Goal: Submit feedback/report problem

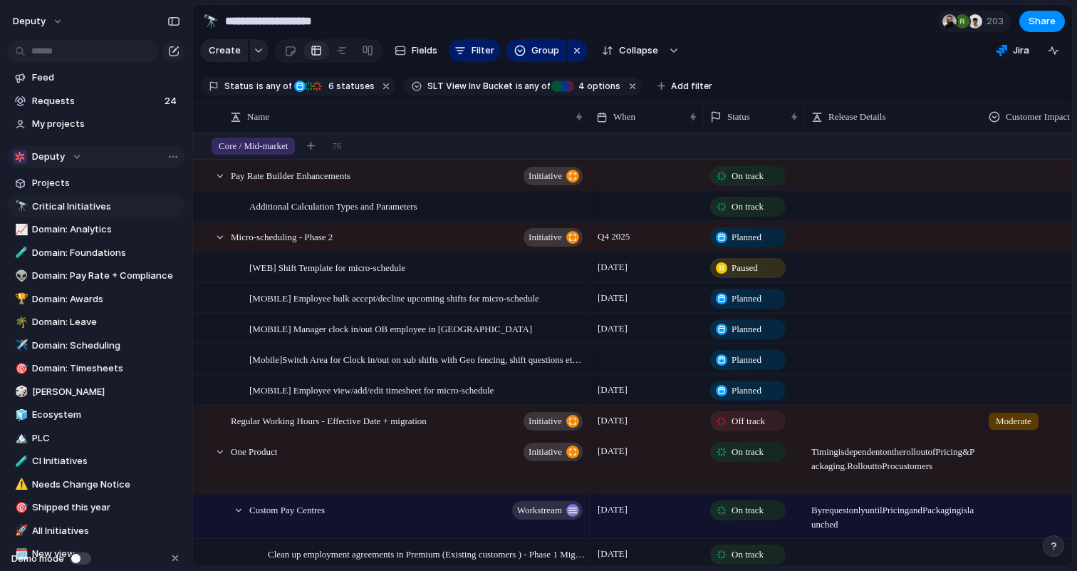
click at [76, 155] on div "Deputy" at bounding box center [47, 157] width 69 height 14
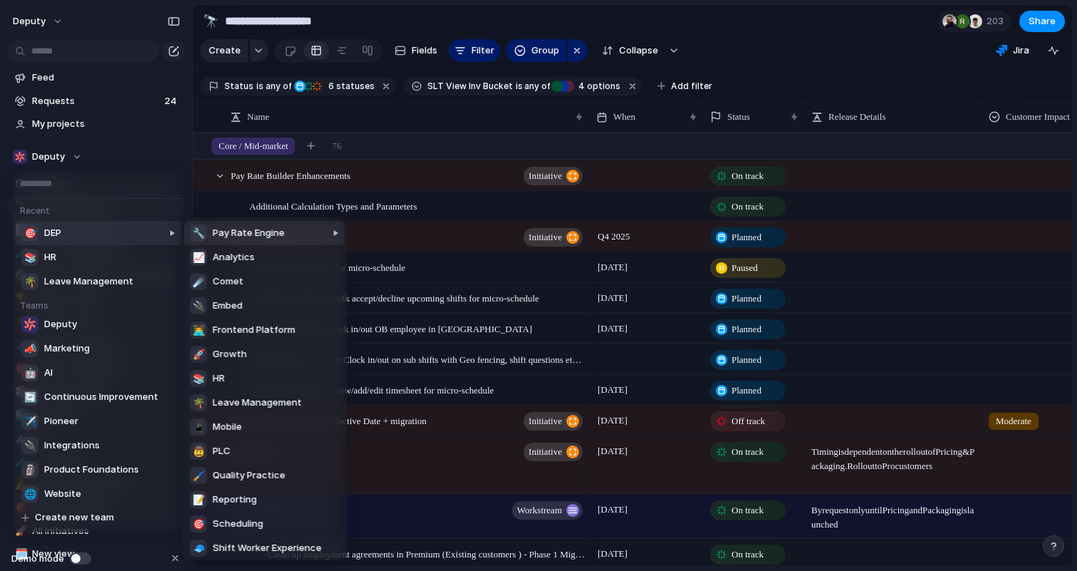
click at [74, 228] on div at bounding box center [128, 388] width 108 height 343
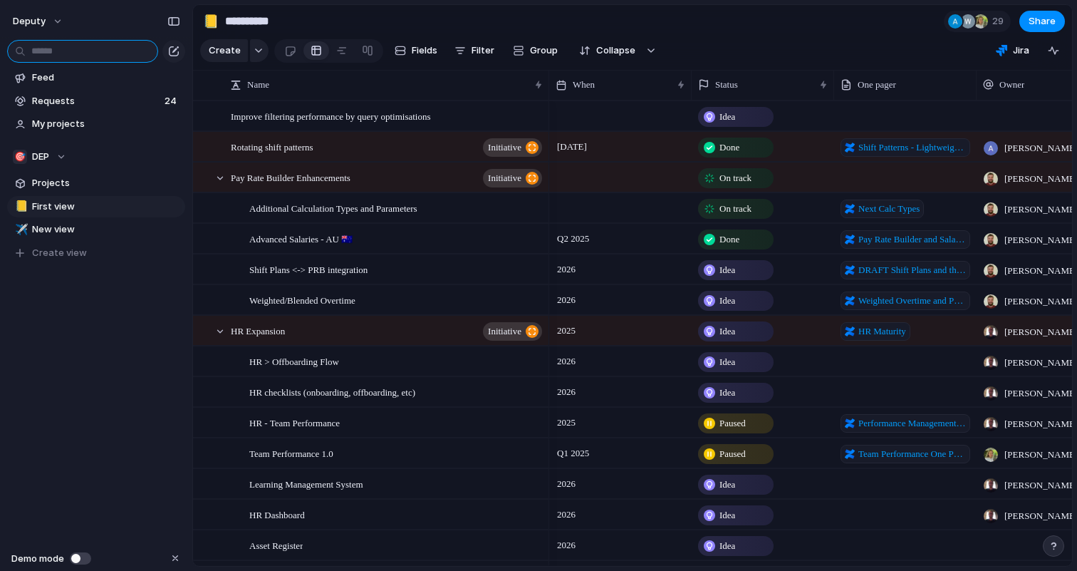
click at [99, 54] on input "text" at bounding box center [82, 51] width 151 height 23
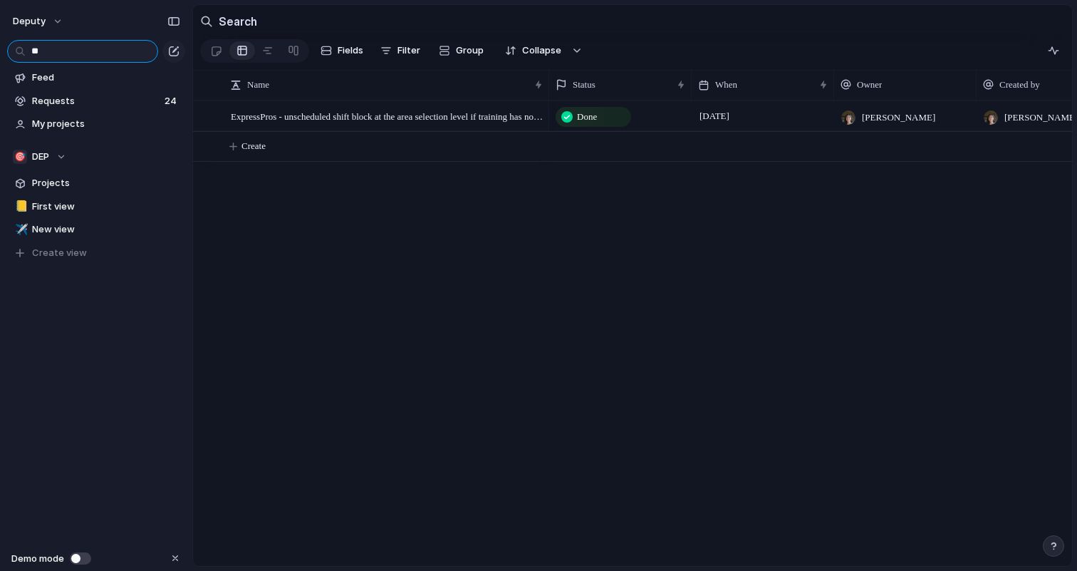
type input "*"
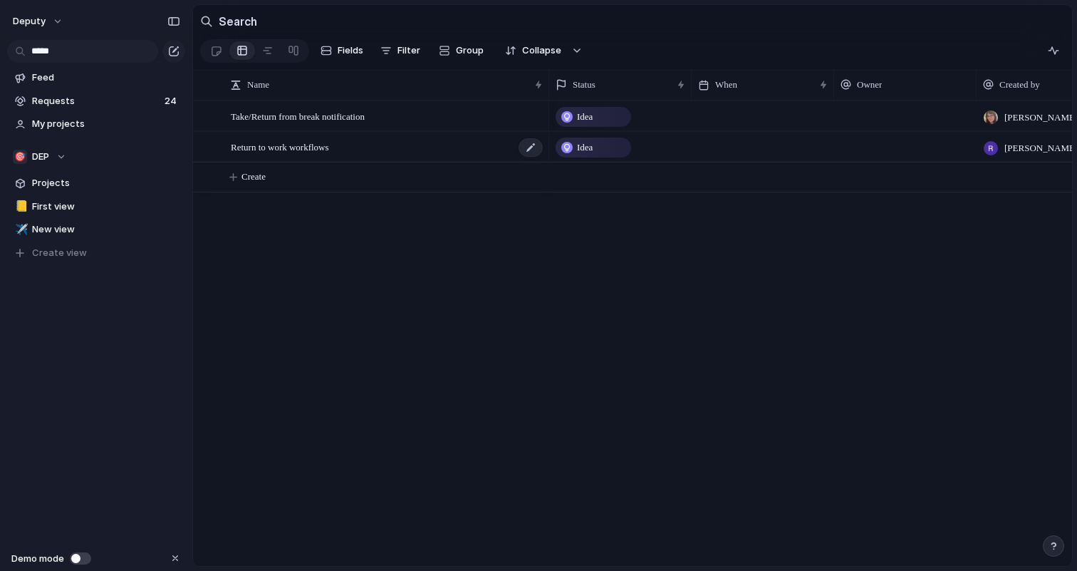
click at [440, 132] on div "Return to work workflows" at bounding box center [387, 146] width 313 height 29
click at [69, 50] on input "*****" at bounding box center [82, 51] width 151 height 23
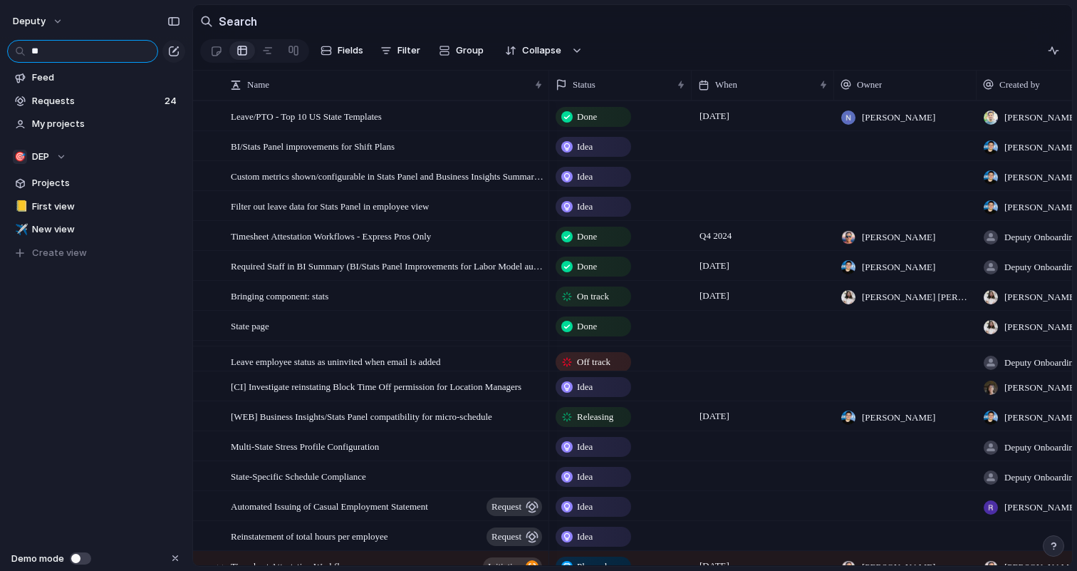
type input "*"
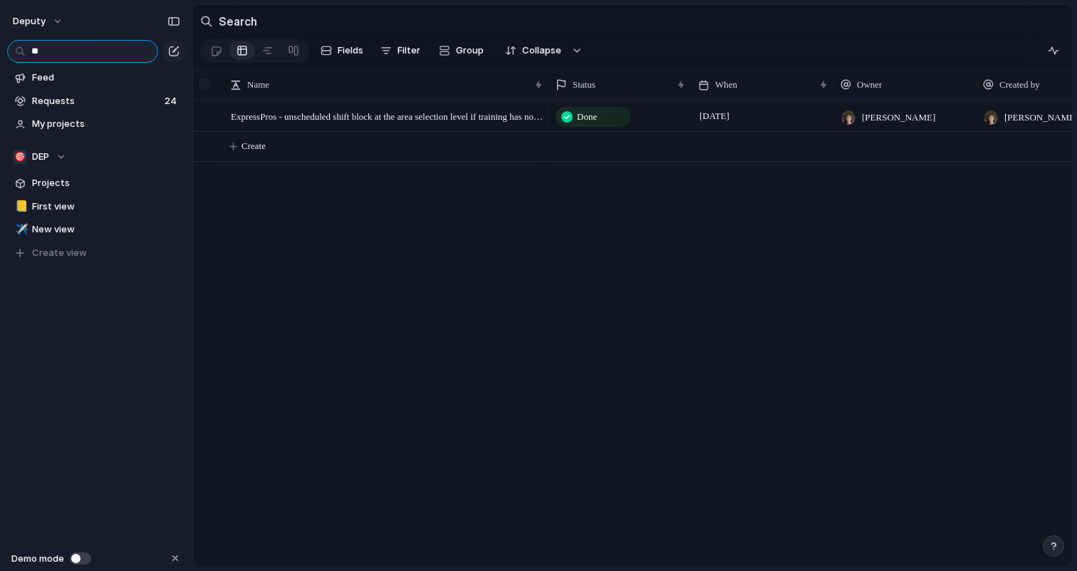
type input "*"
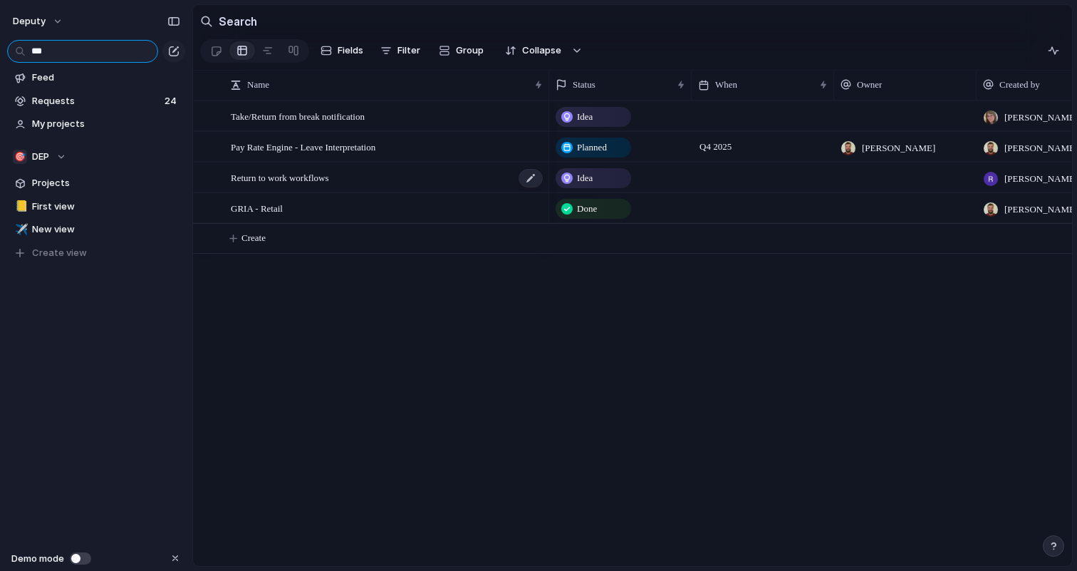
type input "***"
click at [343, 175] on div "Return to work workflows" at bounding box center [387, 177] width 313 height 29
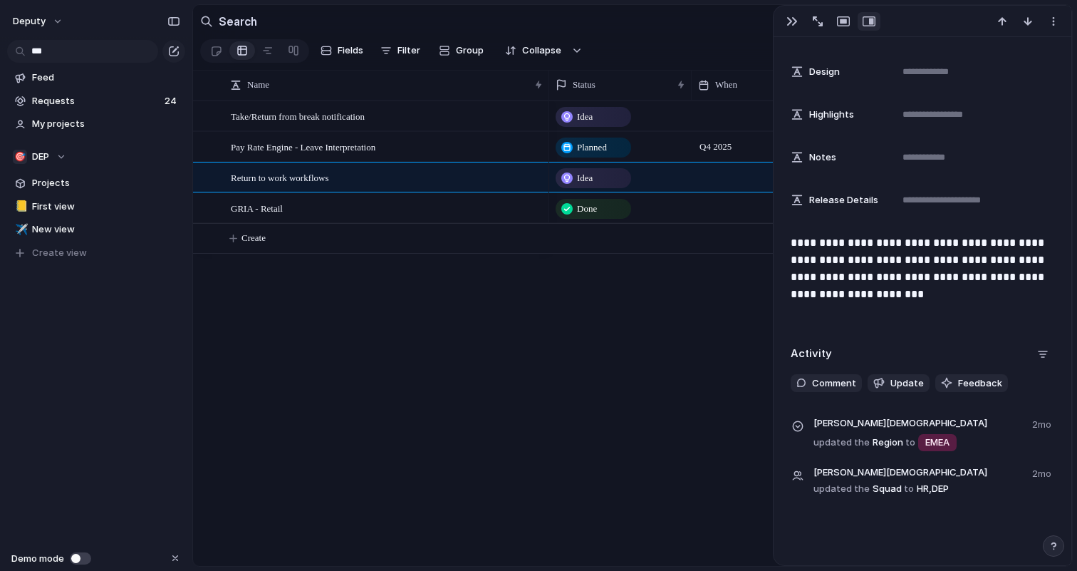
scroll to position [448, 0]
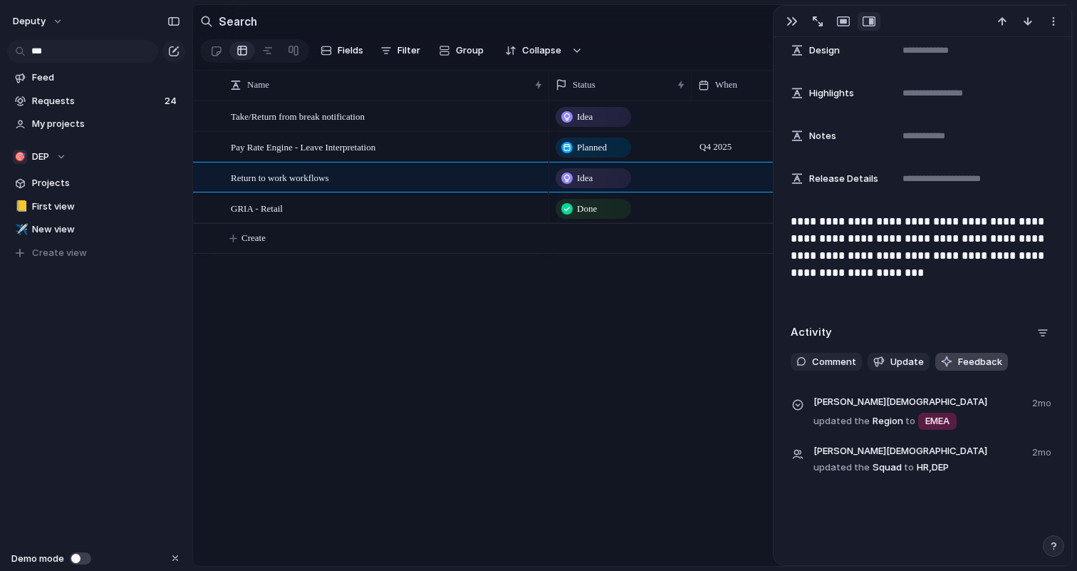
click at [979, 362] on span "Feedback" at bounding box center [980, 362] width 44 height 14
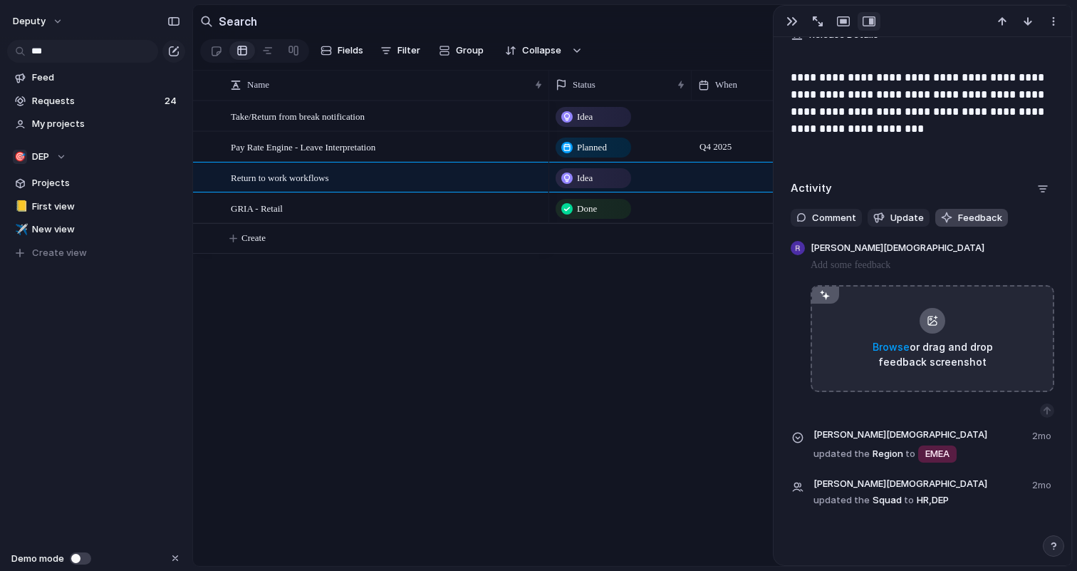
scroll to position [604, 0]
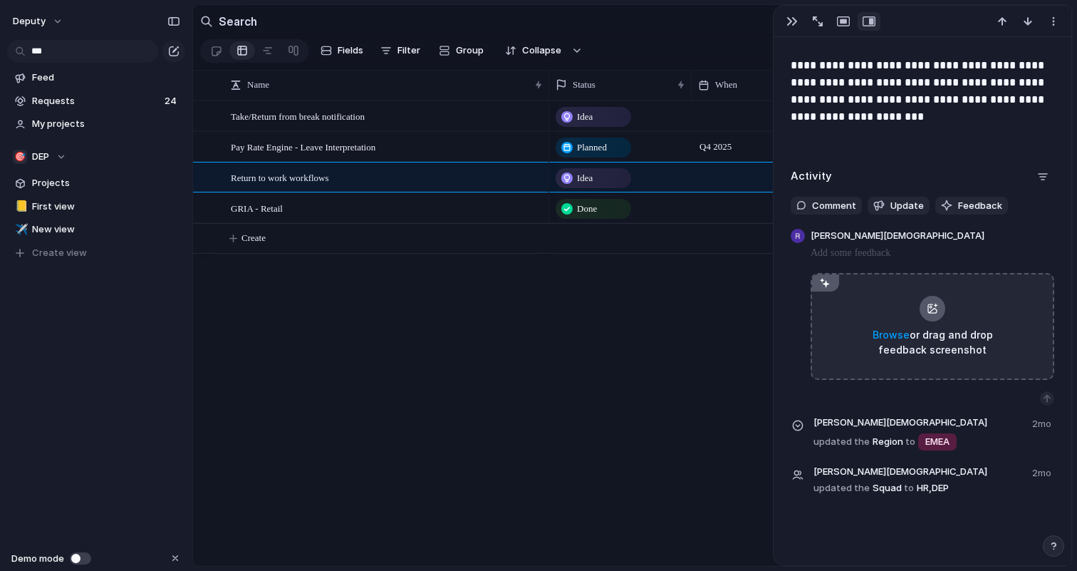
click at [873, 256] on p at bounding box center [933, 252] width 244 height 17
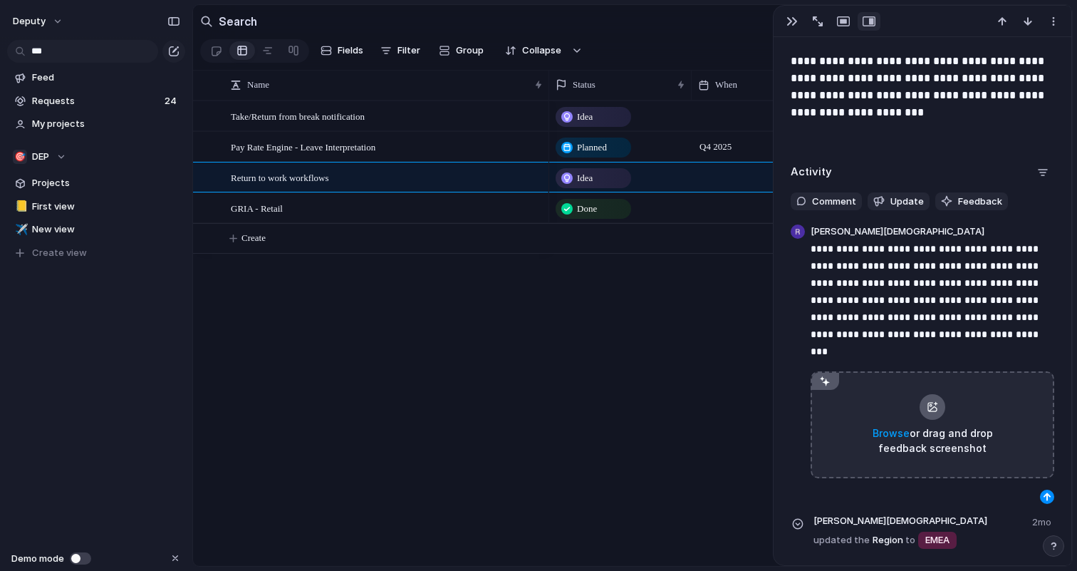
scroll to position [579, 0]
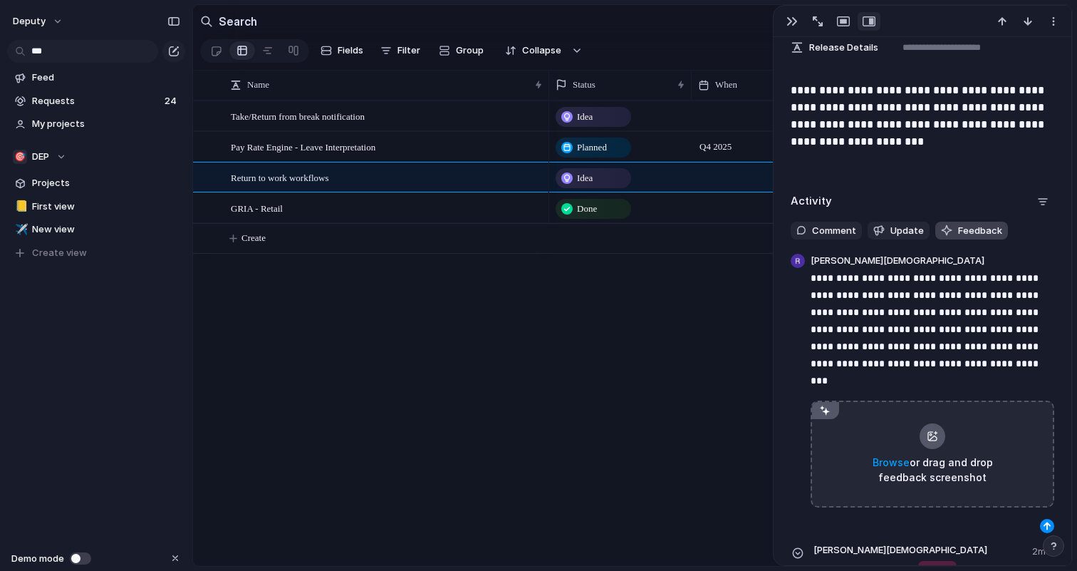
click at [975, 231] on span "Feedback" at bounding box center [980, 231] width 44 height 14
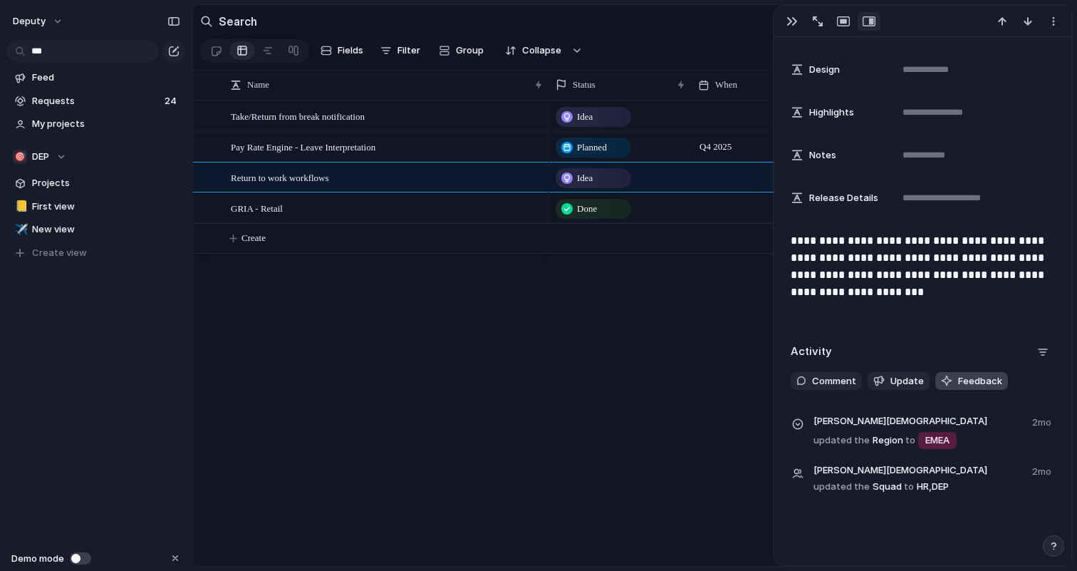
scroll to position [420, 0]
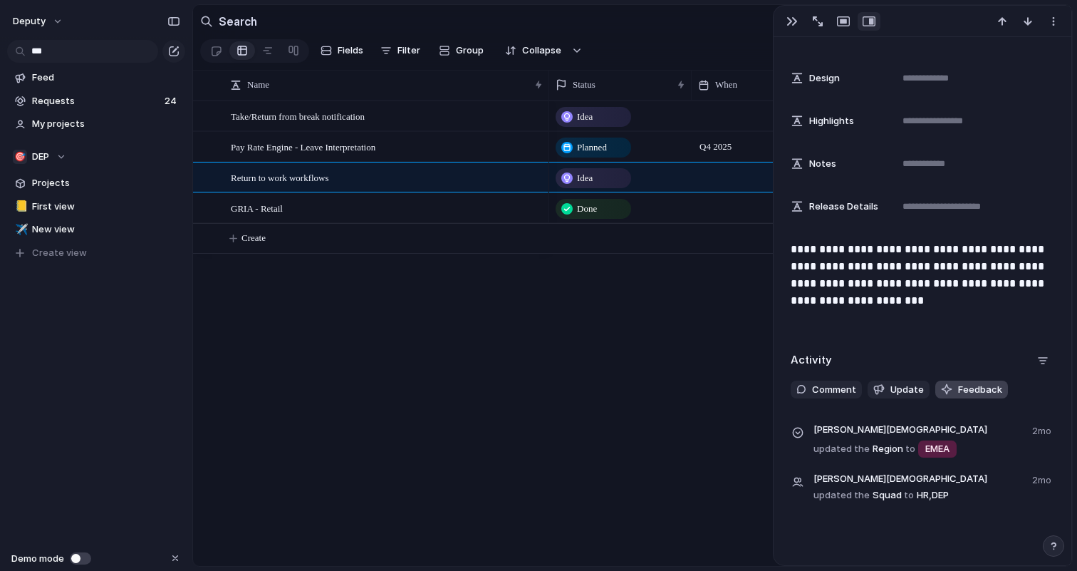
click at [964, 386] on span "Feedback" at bounding box center [980, 389] width 44 height 14
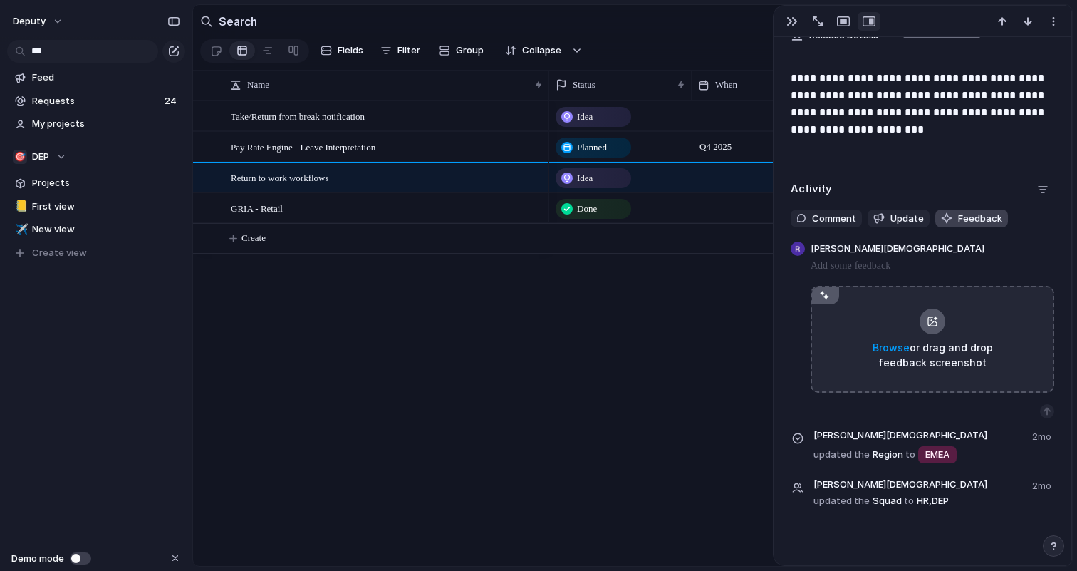
scroll to position [625, 0]
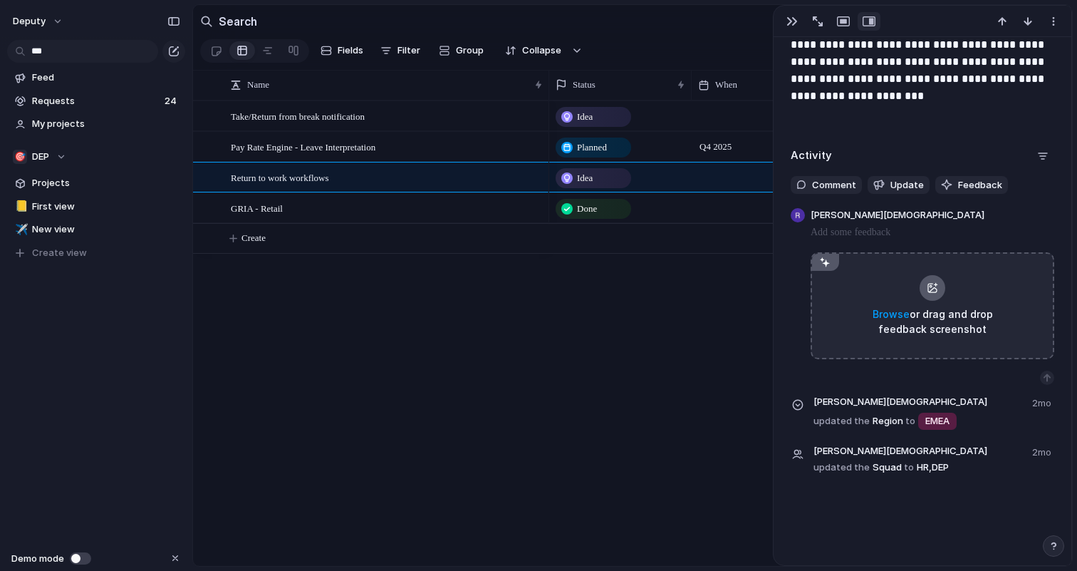
click at [947, 220] on div "[PERSON_NAME] or drag and drop feedback screenshot" at bounding box center [933, 296] width 244 height 177
click at [920, 231] on p at bounding box center [933, 232] width 244 height 17
click at [890, 184] on span "Update" at bounding box center [906, 185] width 33 height 14
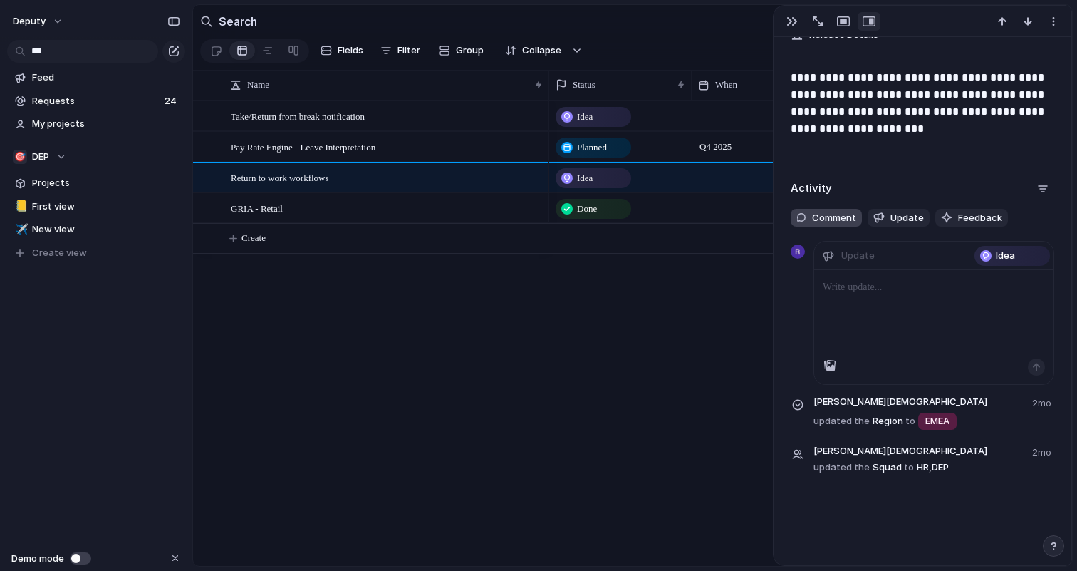
click at [816, 219] on span "Comment" at bounding box center [834, 218] width 44 height 14
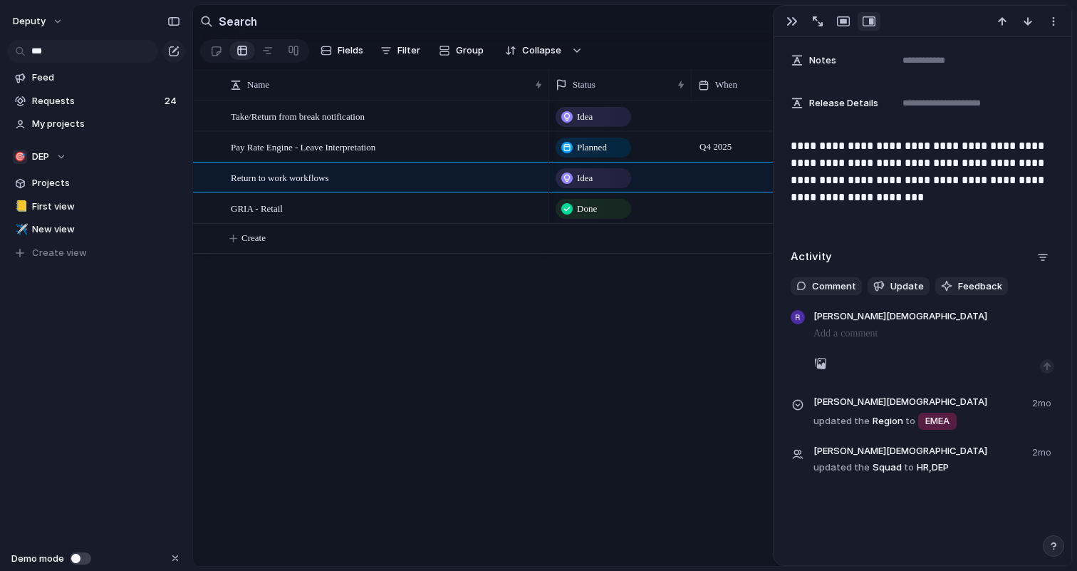
scroll to position [448, 0]
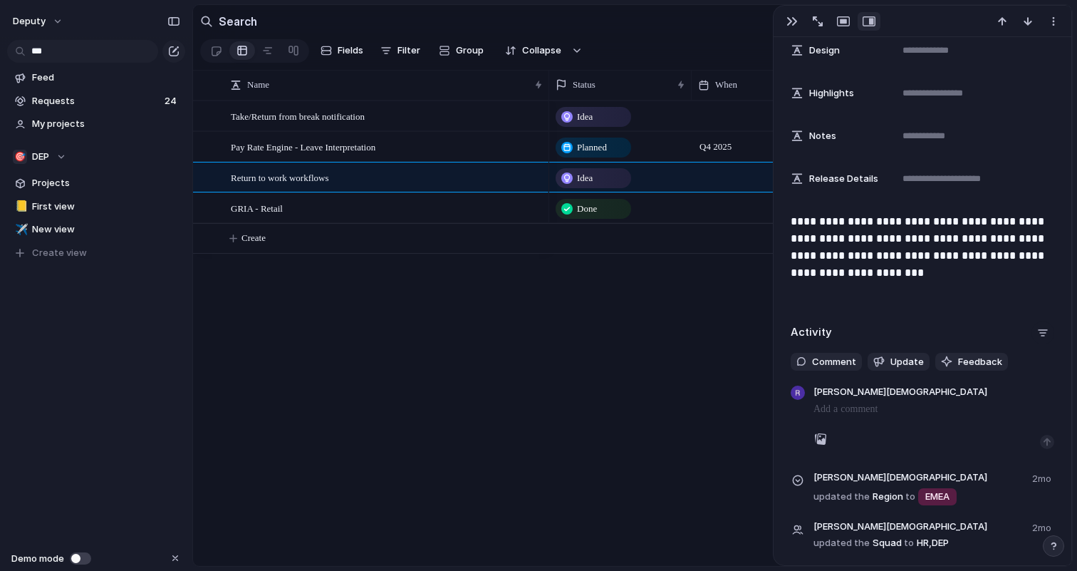
click at [1038, 259] on div "**********" at bounding box center [923, 75] width 298 height 972
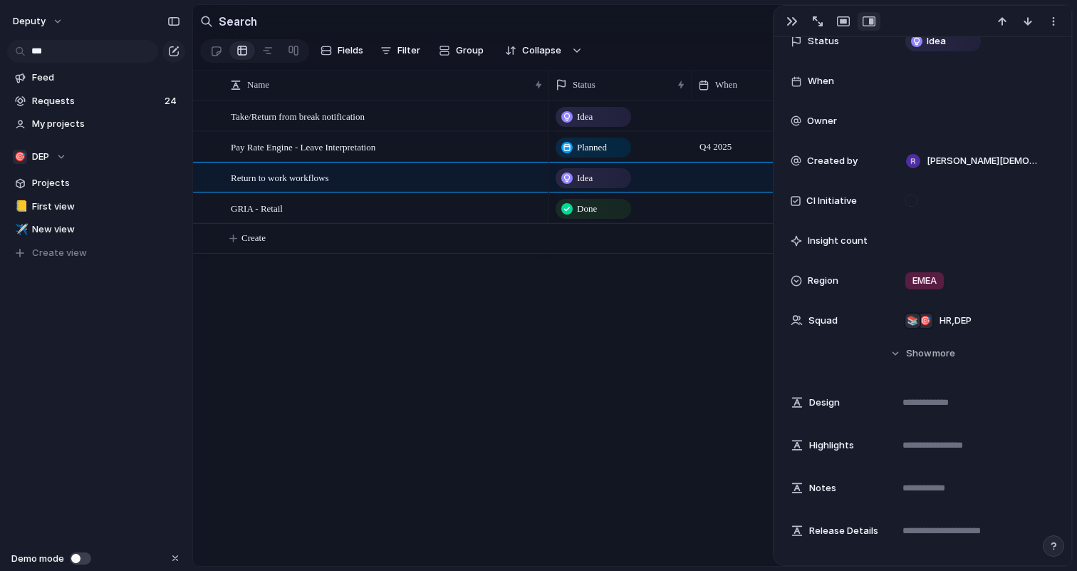
scroll to position [165, 0]
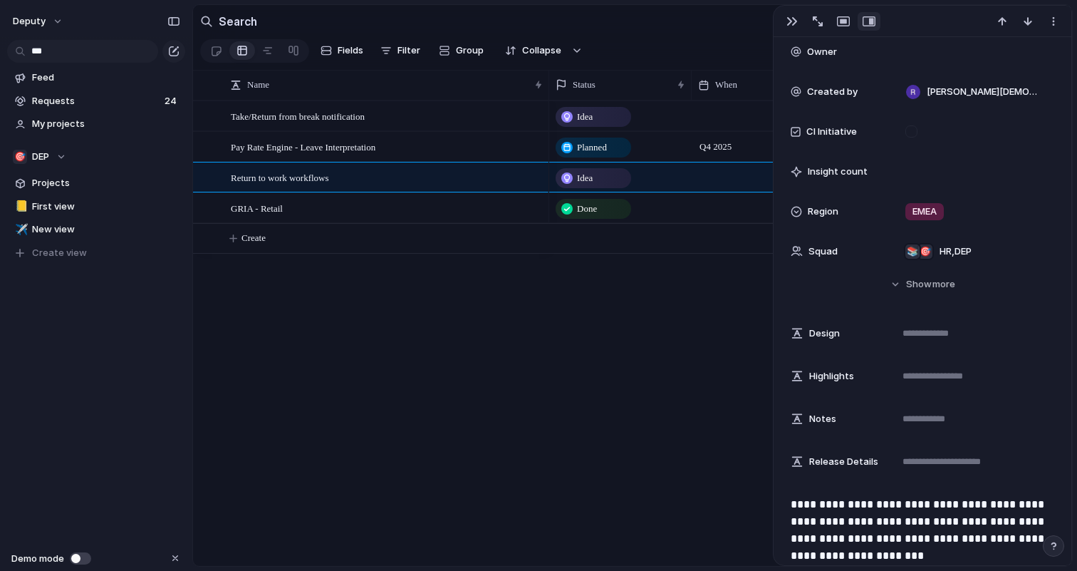
click at [508, 289] on div "Take/Return from break notification Pay Rate Engine - Leave Interpretation Retu…" at bounding box center [632, 332] width 879 height 465
